Goal: Check status: Check status

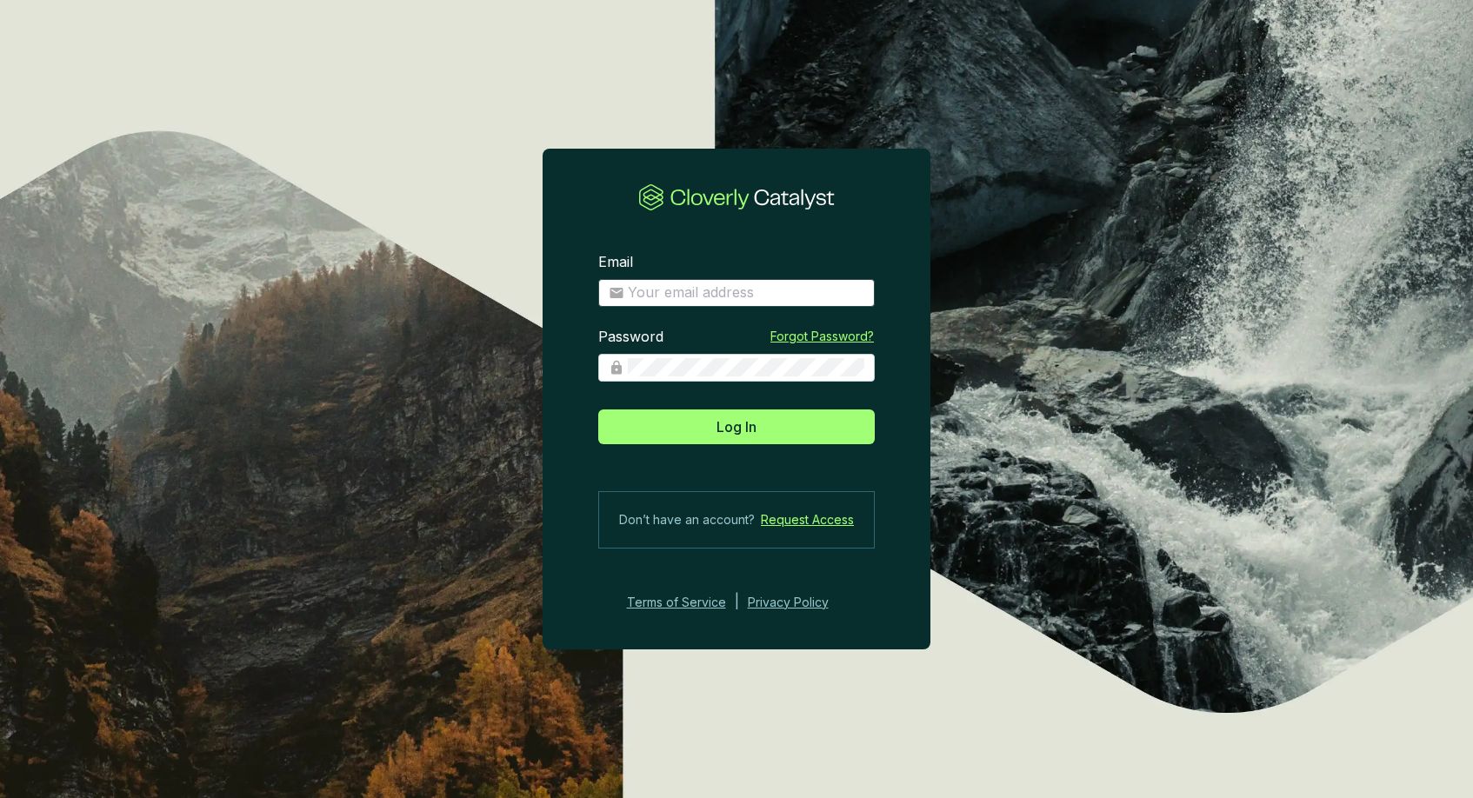
click at [699, 305] on span at bounding box center [736, 293] width 276 height 28
click at [697, 296] on input "Email" at bounding box center [746, 292] width 236 height 19
type input "[EMAIL_ADDRESS][DOMAIN_NAME]"
click at [598, 410] on button "Log In" at bounding box center [736, 427] width 276 height 35
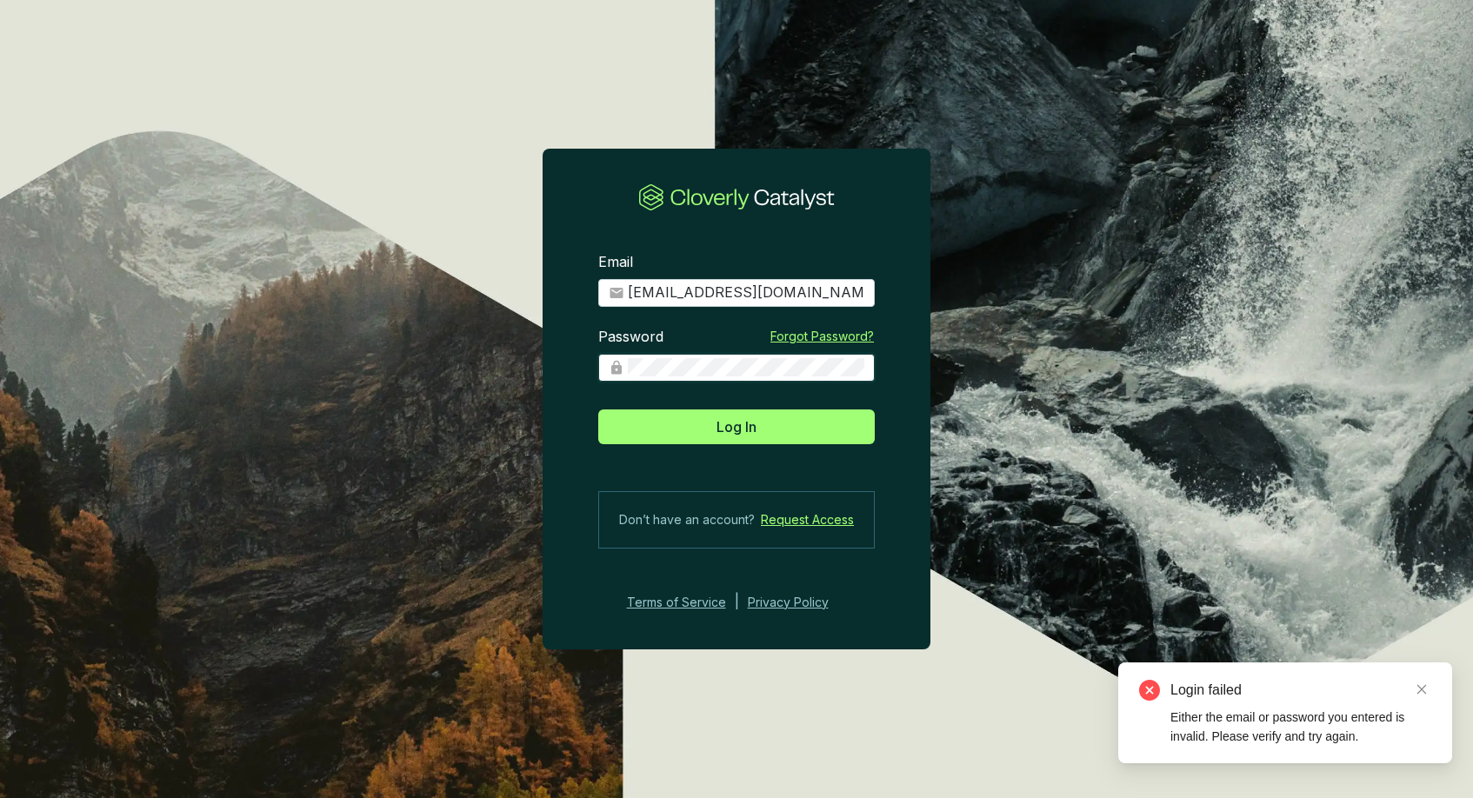
click at [513, 370] on section "Email [EMAIL_ADDRESS][DOMAIN_NAME] Password Forgot Password? Log In Don’t have …" at bounding box center [736, 399] width 1473 height 798
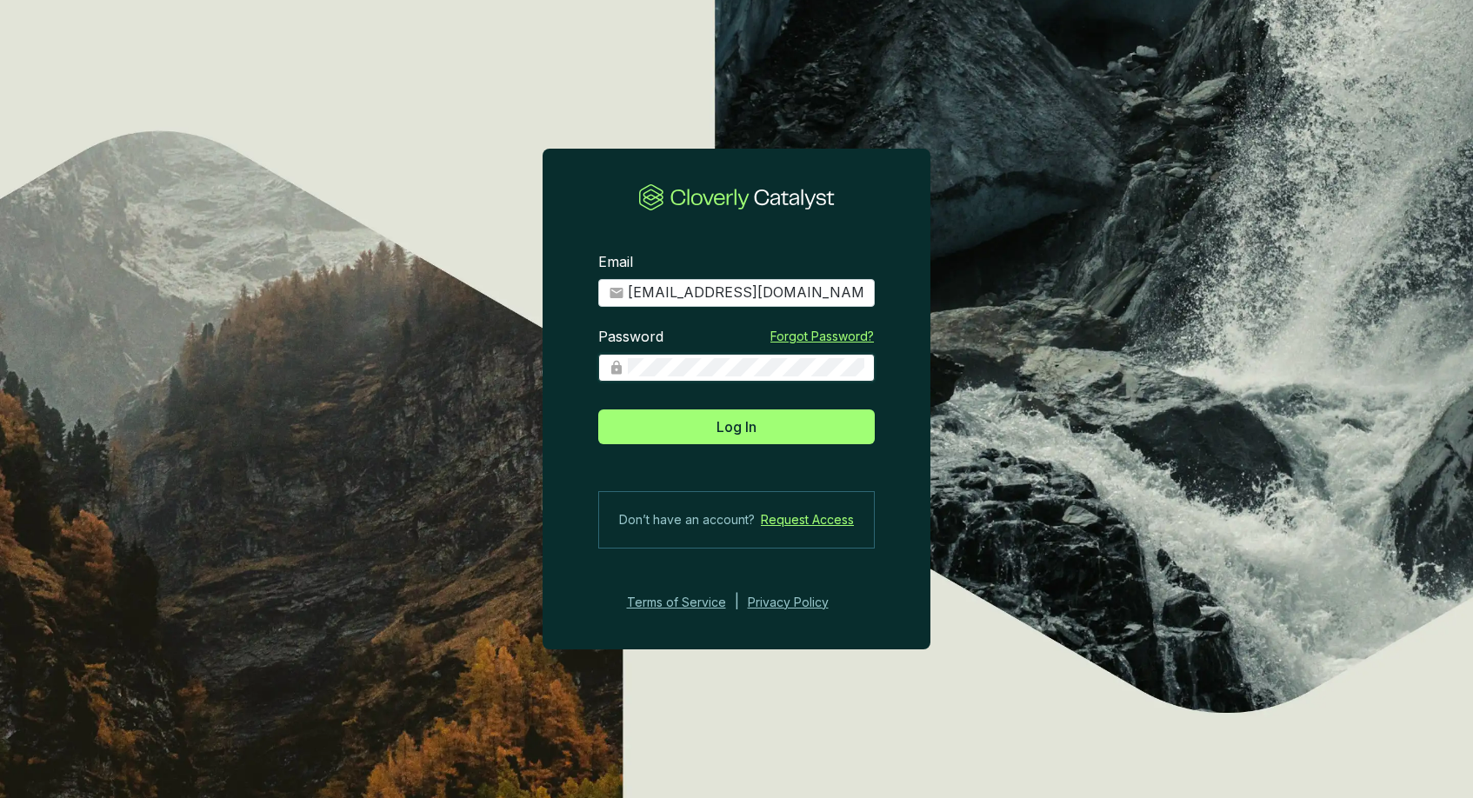
click at [598, 410] on button "Log In" at bounding box center [736, 427] width 276 height 35
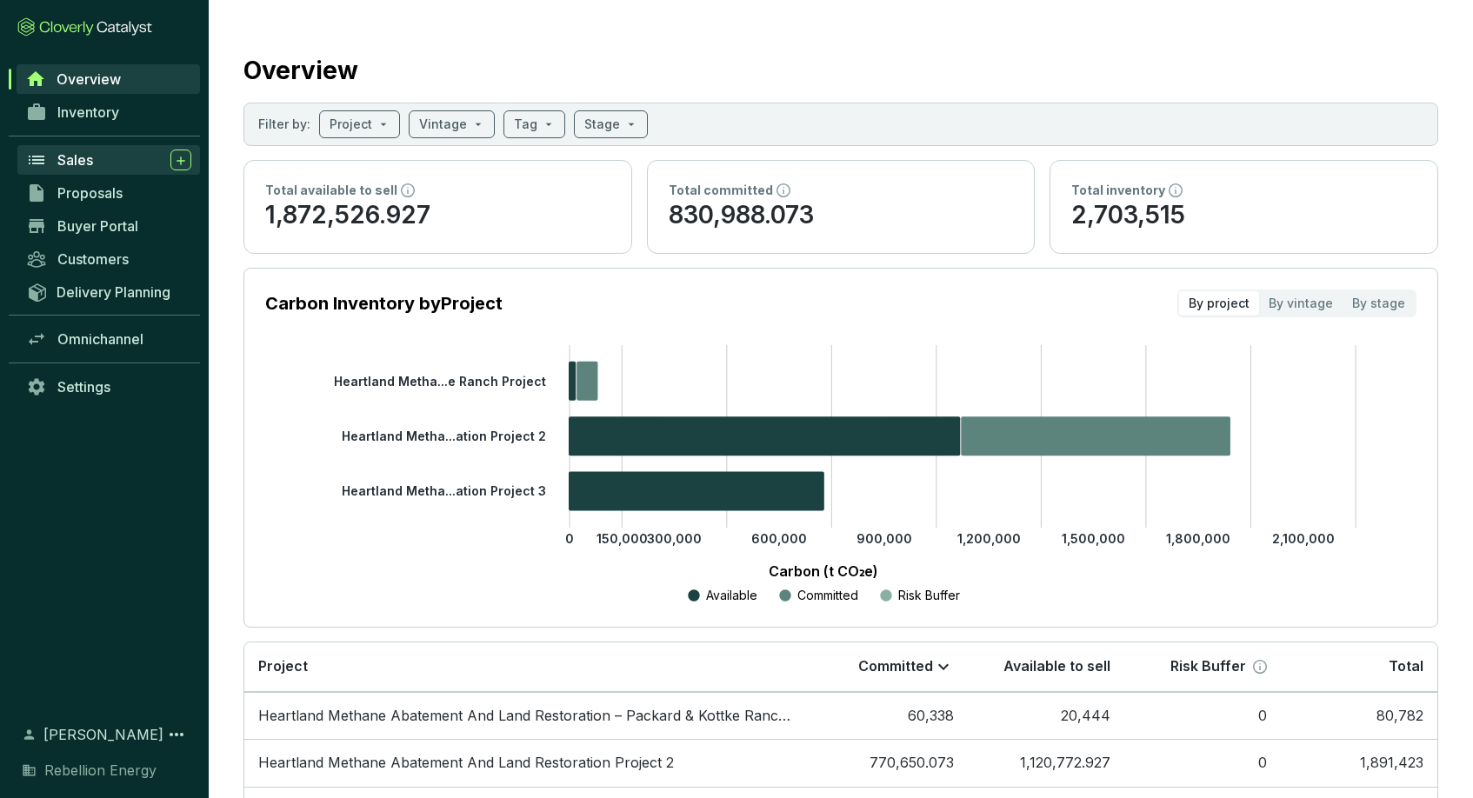
click at [117, 165] on div "Sales" at bounding box center [124, 160] width 134 height 21
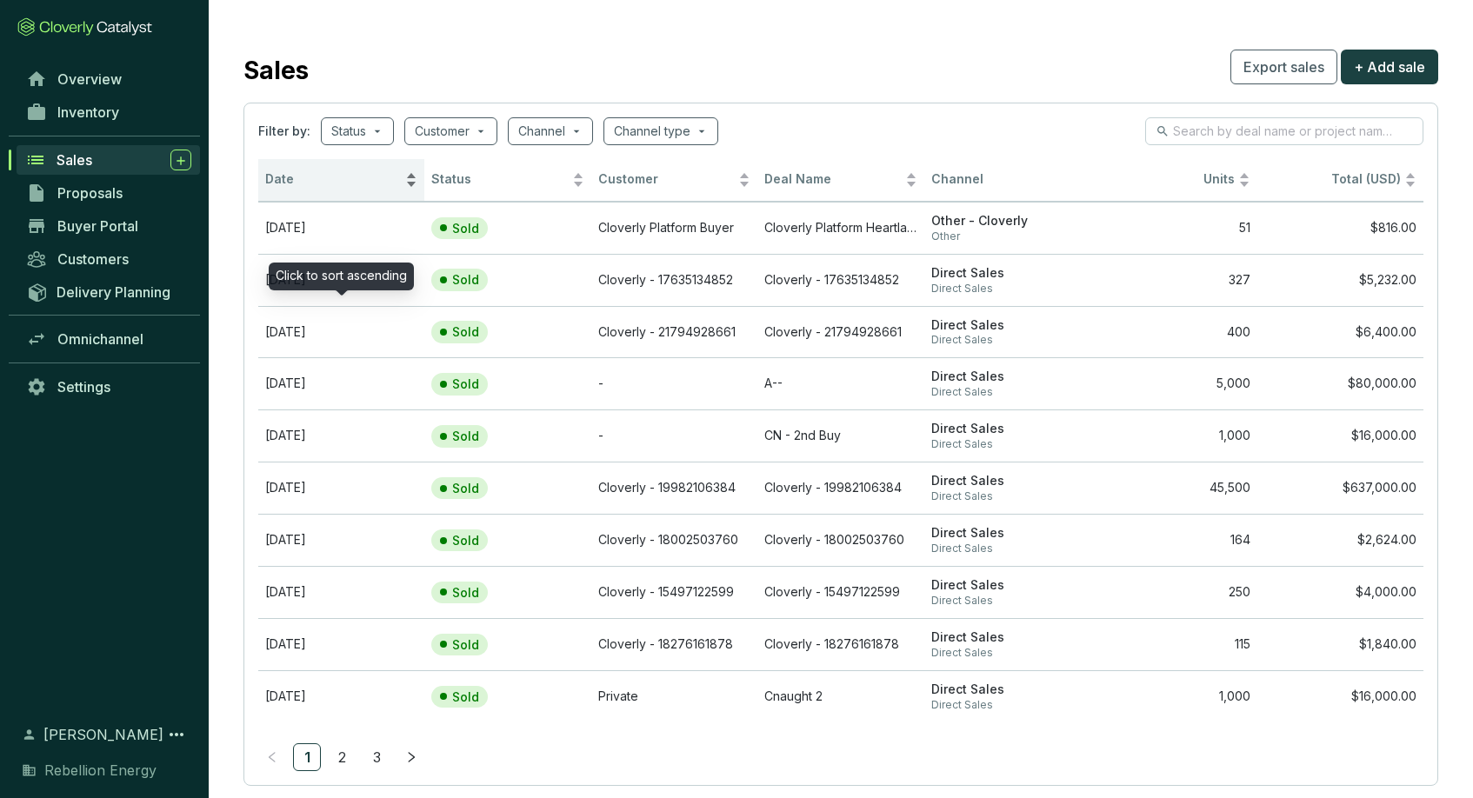
click at [287, 184] on span "Date" at bounding box center [333, 179] width 137 height 17
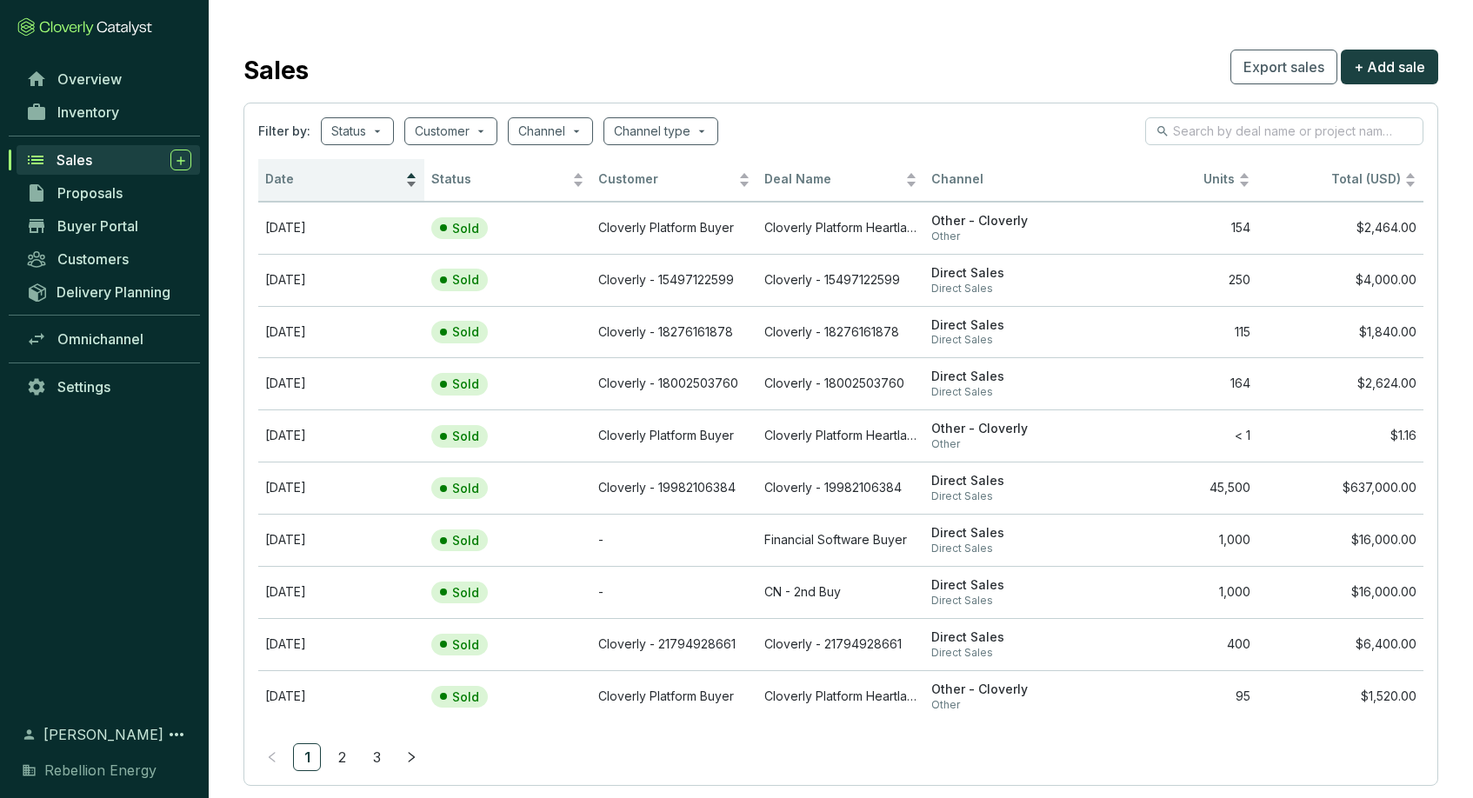
click at [305, 190] on div "Date" at bounding box center [341, 180] width 152 height 21
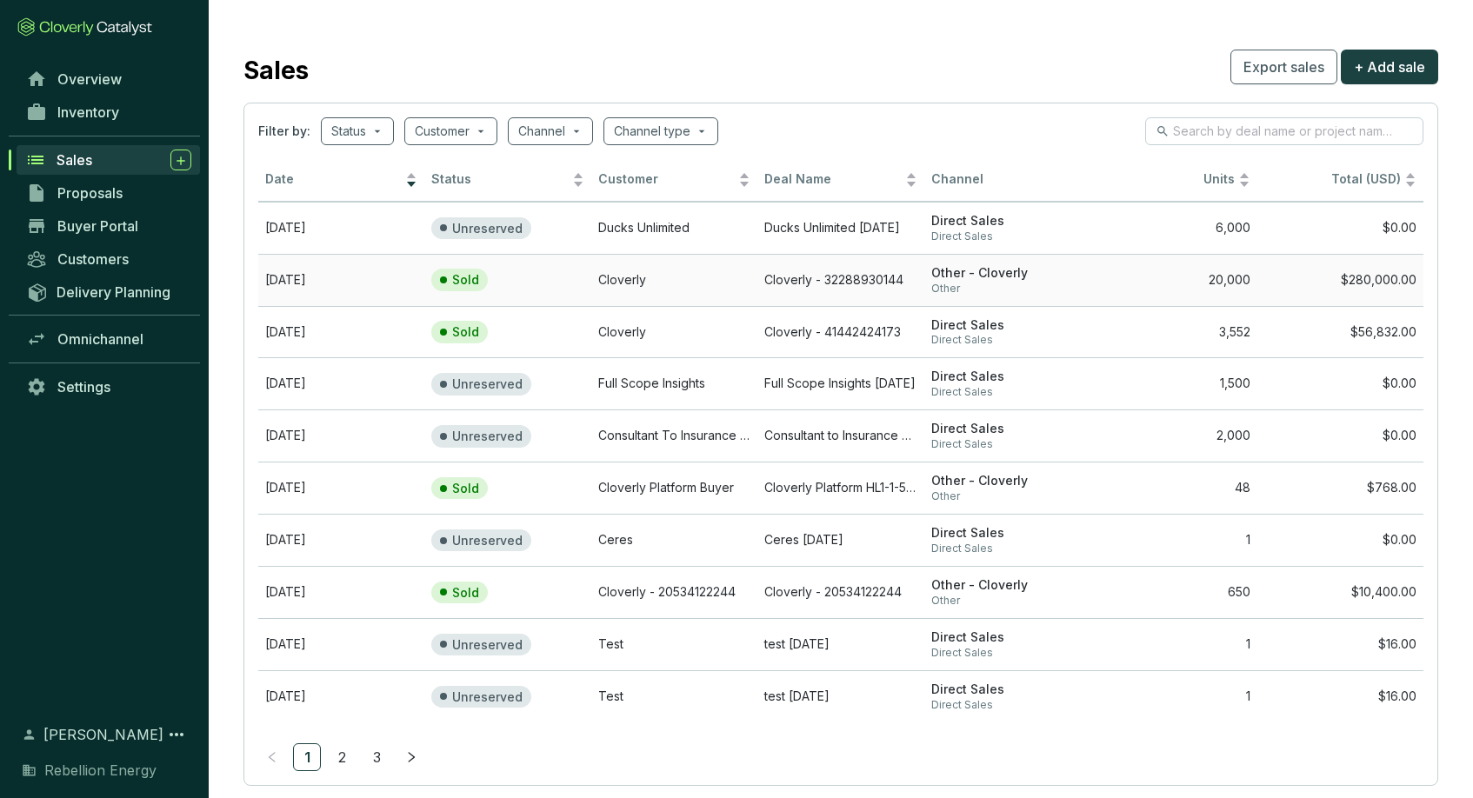
click at [1101, 292] on td "20,000" at bounding box center [1173, 280] width 166 height 52
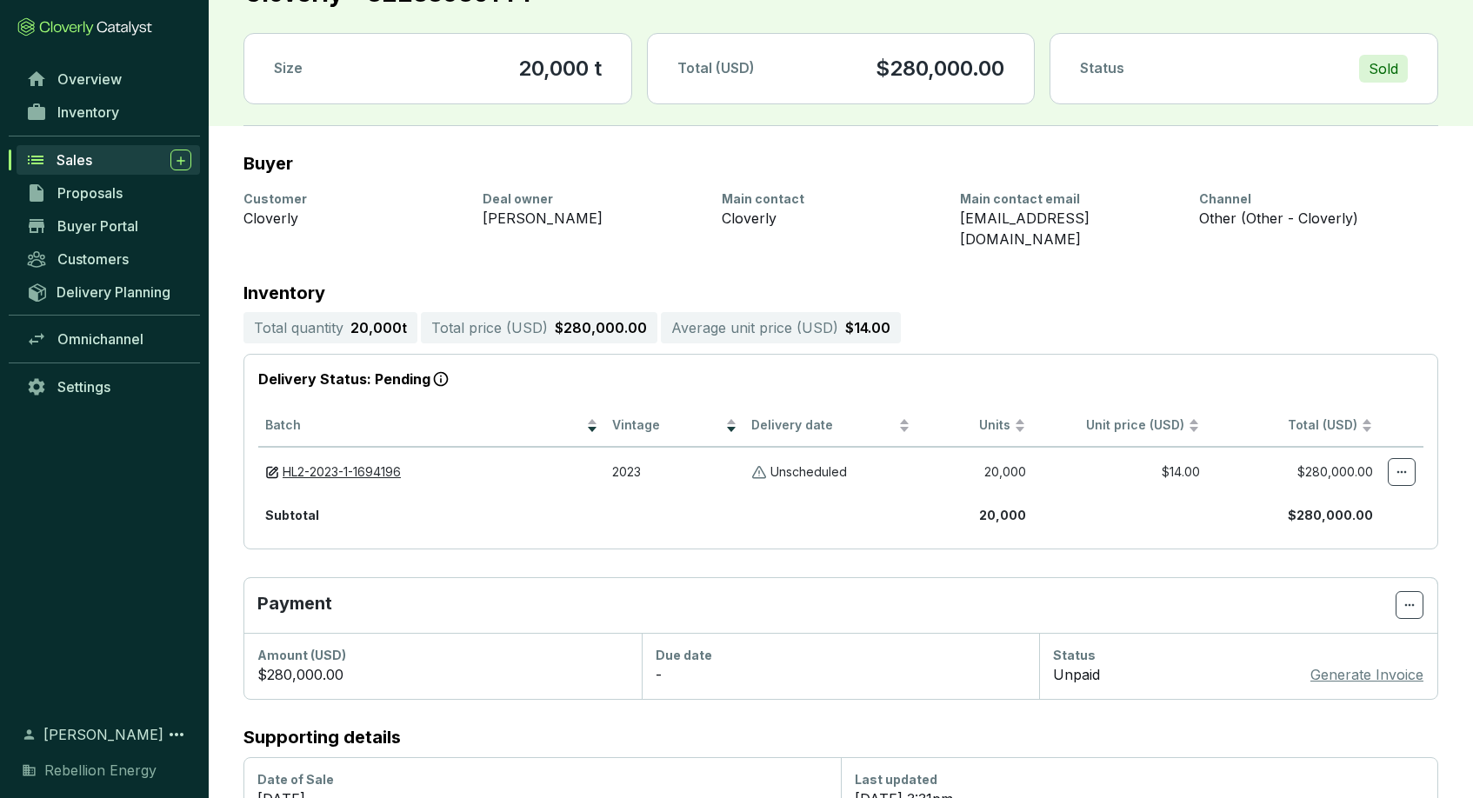
scroll to position [83, 0]
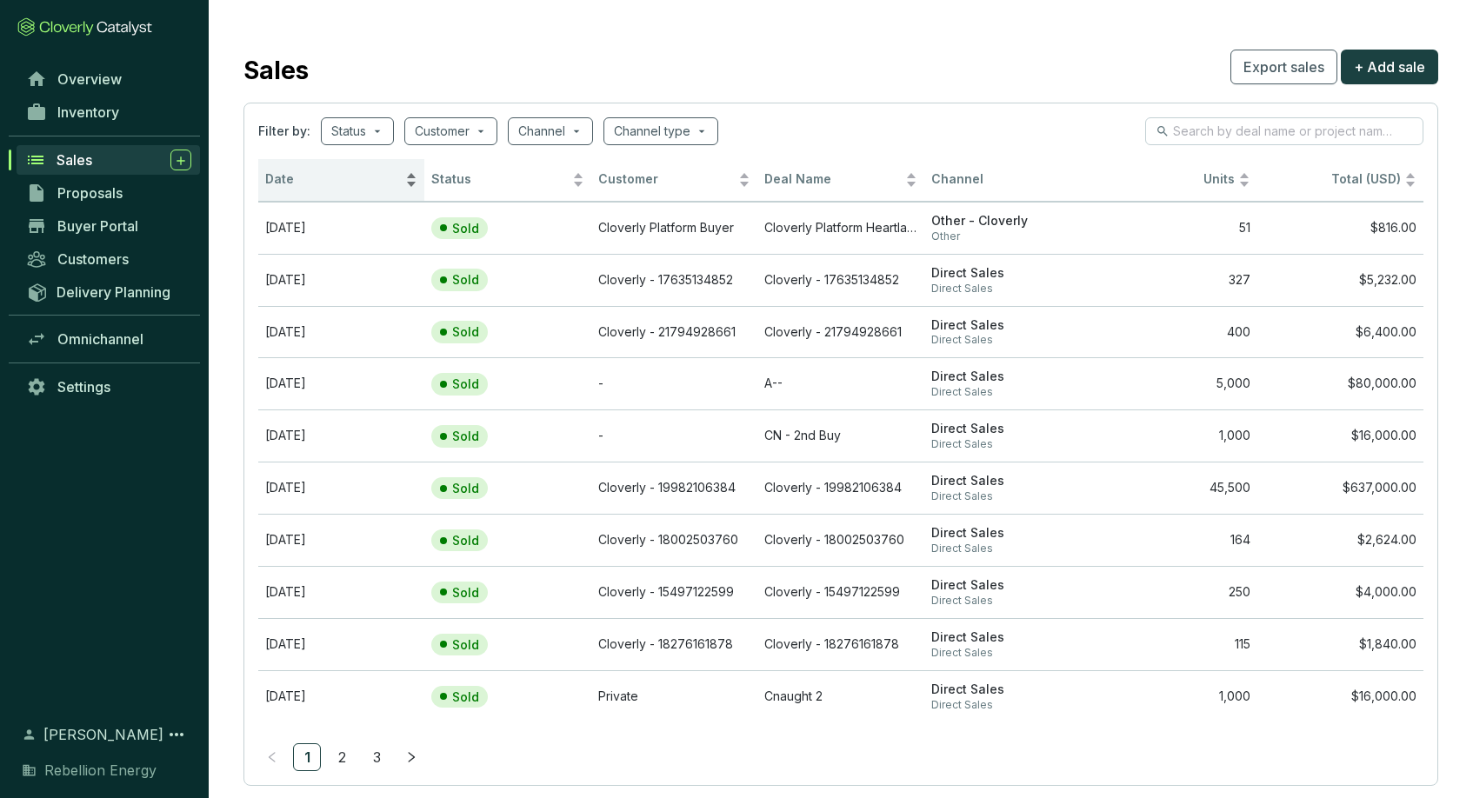
click at [287, 179] on span "Date" at bounding box center [333, 179] width 137 height 17
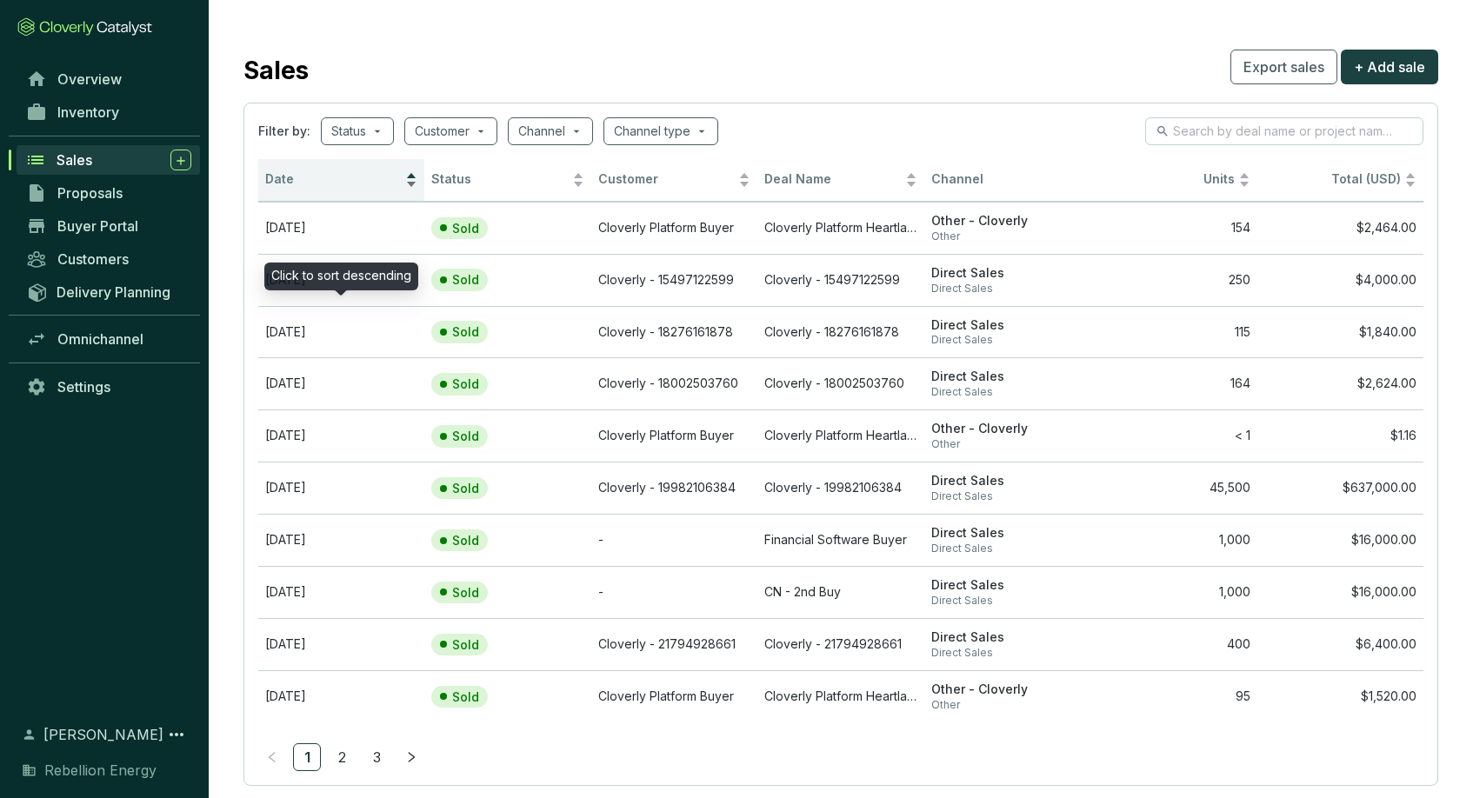
click at [287, 179] on span "Date" at bounding box center [333, 179] width 137 height 17
